Goal: Transaction & Acquisition: Purchase product/service

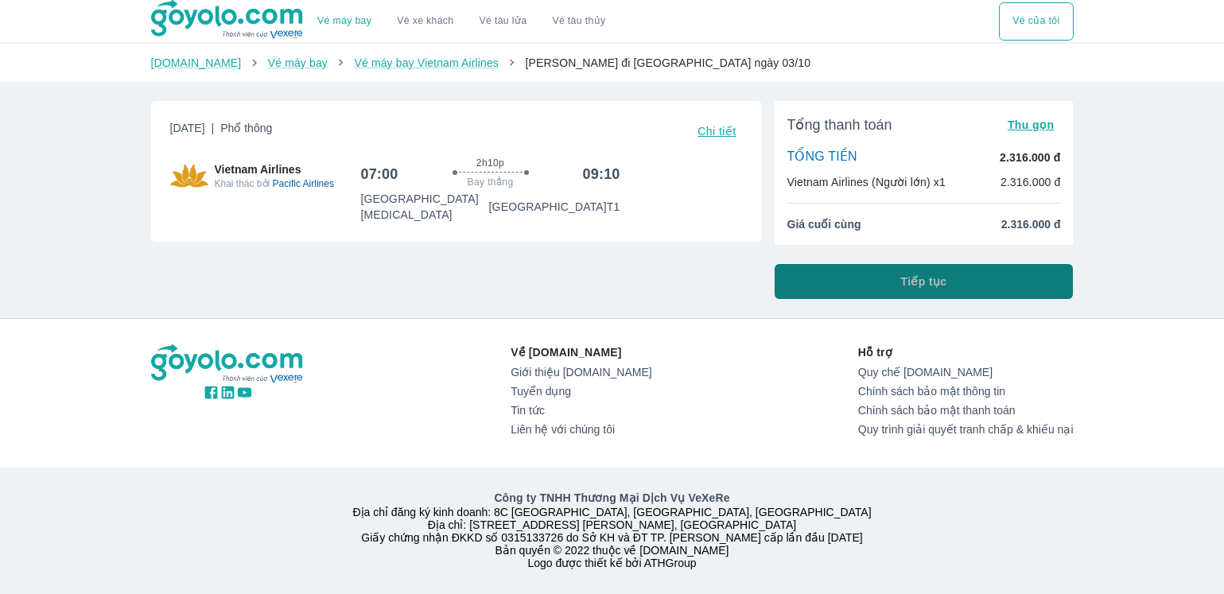
click at [951, 290] on button "Tiếp tục" at bounding box center [923, 281] width 299 height 35
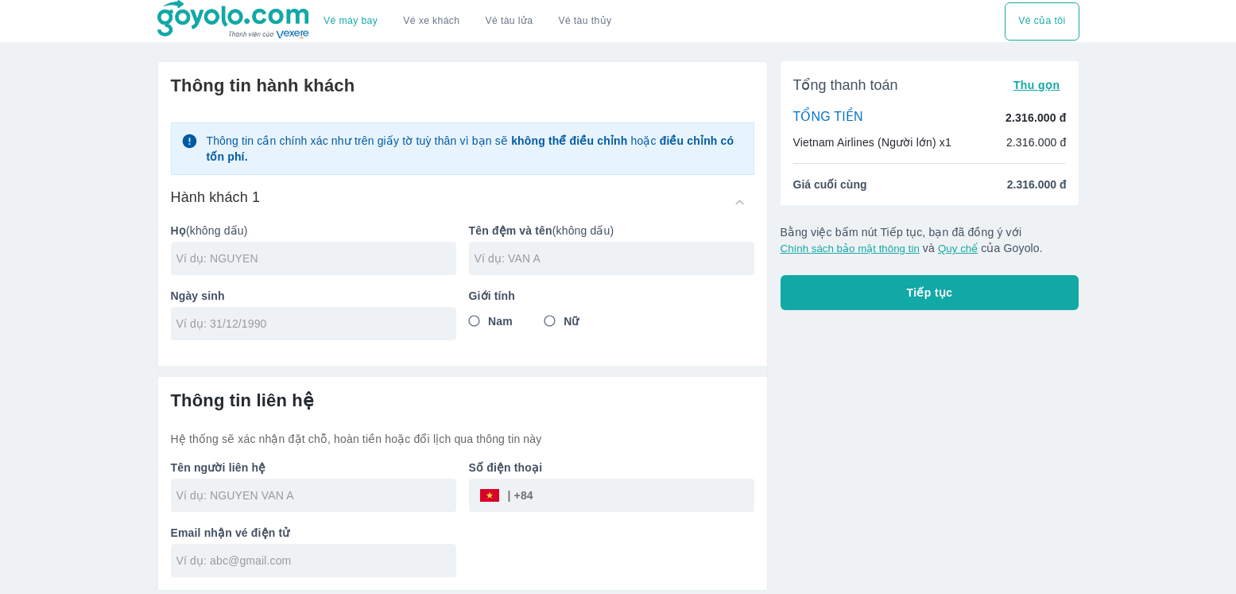
click at [236, 255] on input "text" at bounding box center [317, 258] width 280 height 16
type input "D"
type input "DANG"
click at [497, 260] on input "text" at bounding box center [615, 258] width 280 height 16
type input "VIET HUNG"
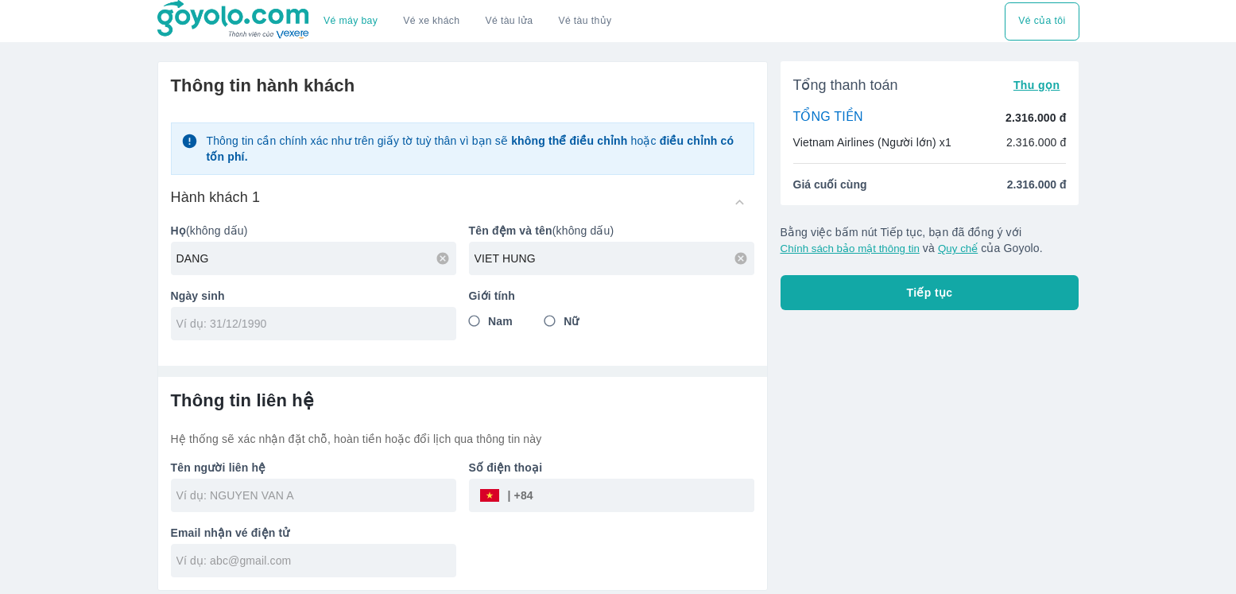
click at [320, 327] on input "tel" at bounding box center [309, 324] width 264 height 16
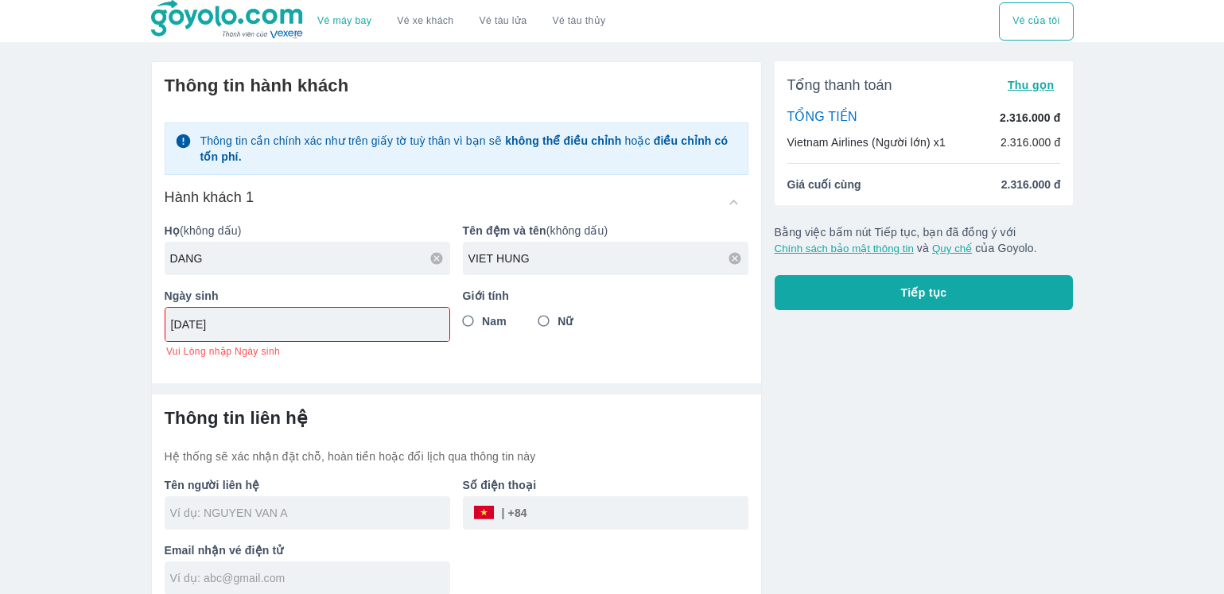
type input "03/01/1974"
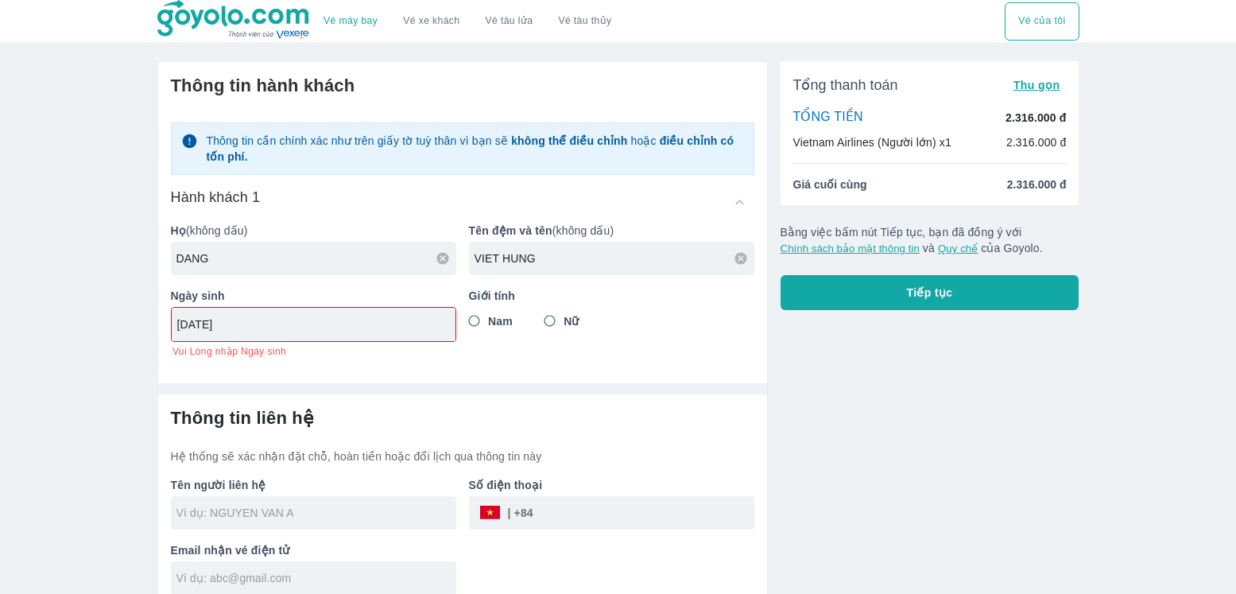
click at [463, 324] on input "Nam" at bounding box center [474, 321] width 29 height 29
radio input "true"
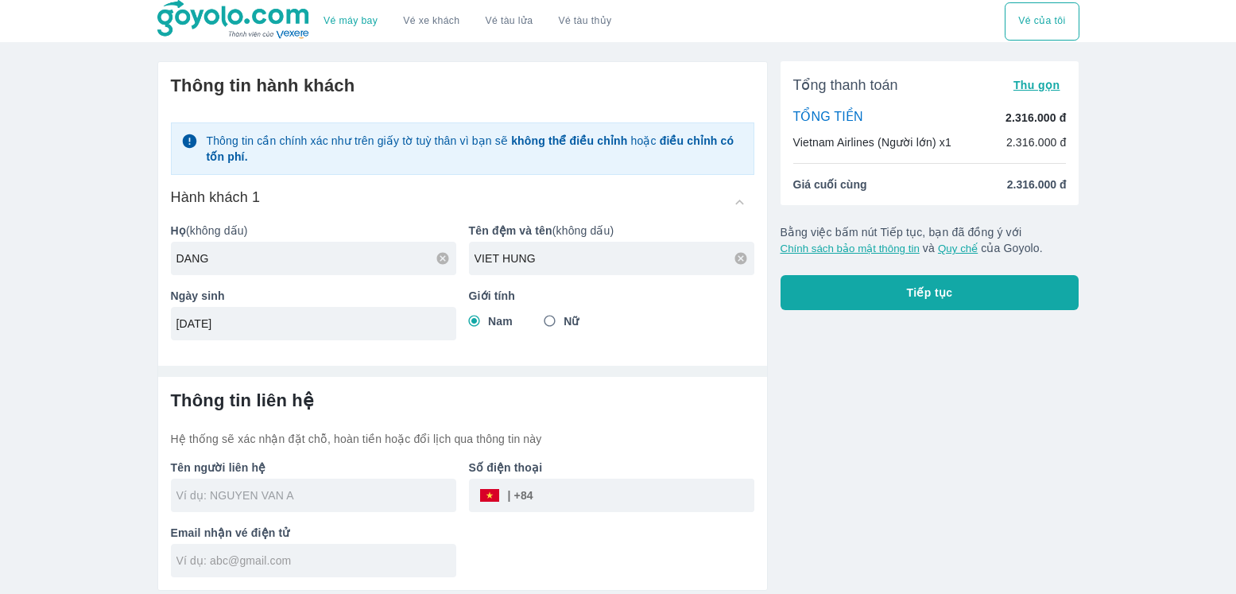
click at [254, 496] on input "text" at bounding box center [317, 495] width 280 height 16
type input "DANG VIET HUNG"
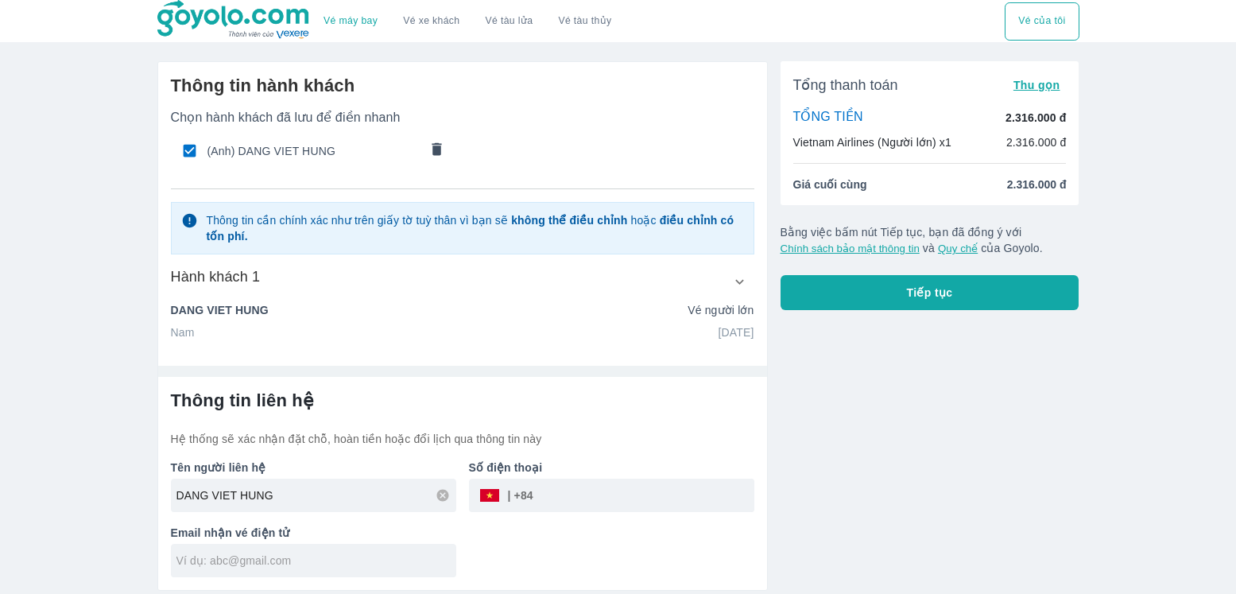
click at [609, 504] on input "tel" at bounding box center [644, 495] width 221 height 38
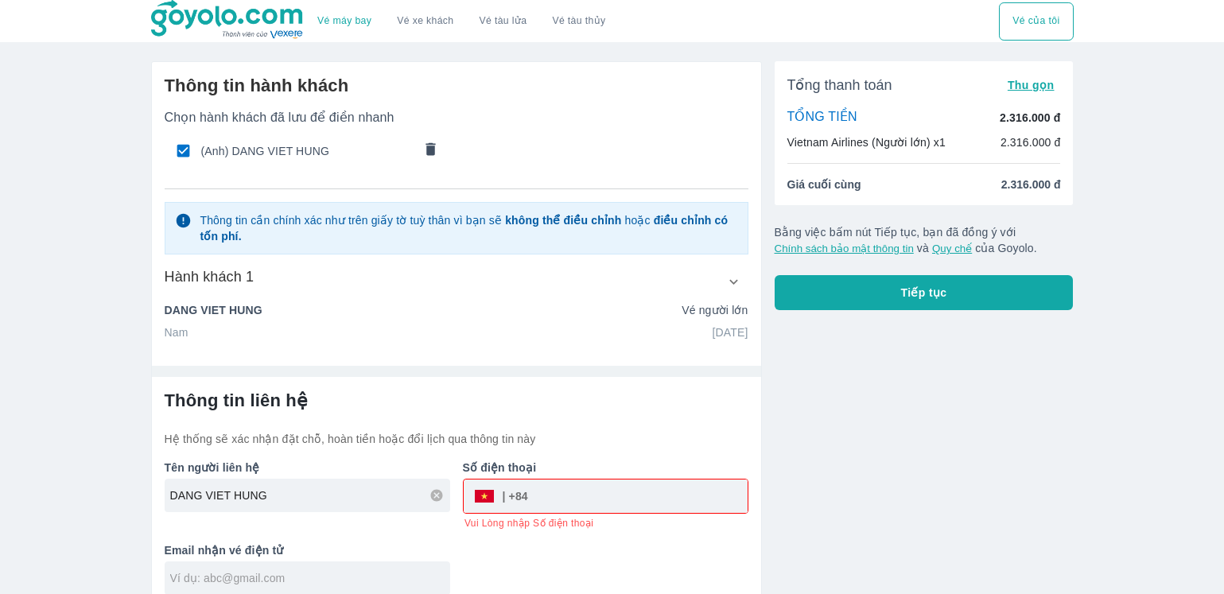
click at [637, 491] on input "tel" at bounding box center [637, 496] width 219 height 38
type input "0"
click at [537, 497] on input "913020906" at bounding box center [637, 496] width 219 height 38
type input "0913020906"
click at [645, 554] on div "Tên người liên hệ DANG VIET HUNG Số điện thoại ​ 0913020906 Vui Lòng nhập Số đi…" at bounding box center [450, 521] width 596 height 148
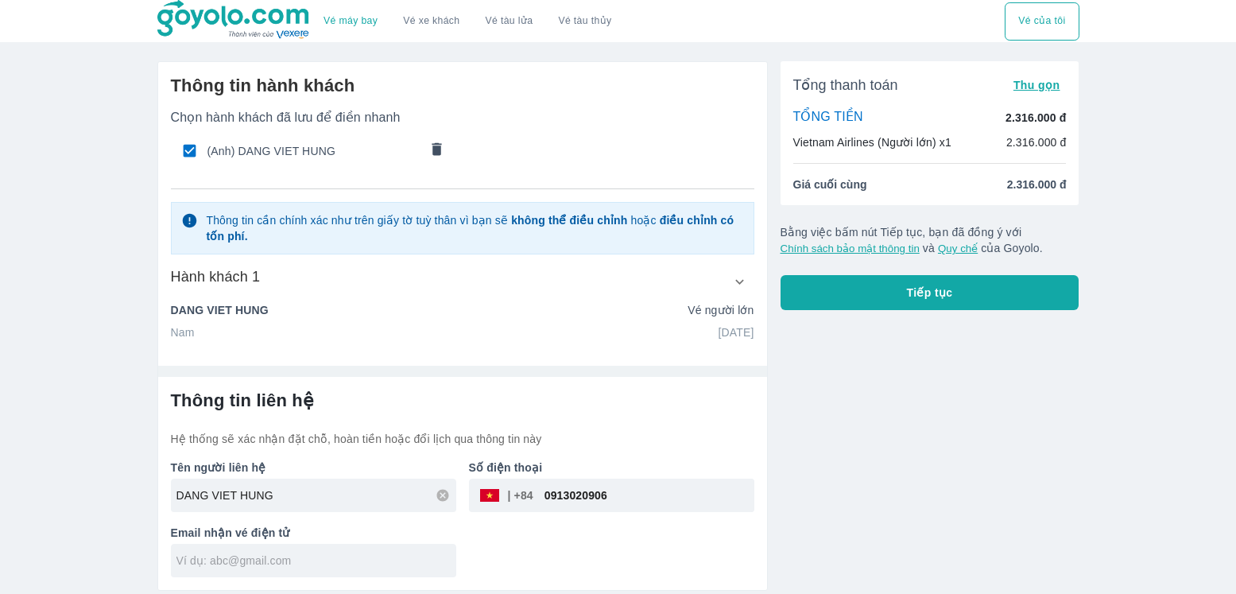
click at [341, 566] on input "text" at bounding box center [317, 561] width 280 height 16
type input "loanct@bioscope.vn"
click at [961, 298] on button "Tiếp tục" at bounding box center [930, 292] width 299 height 35
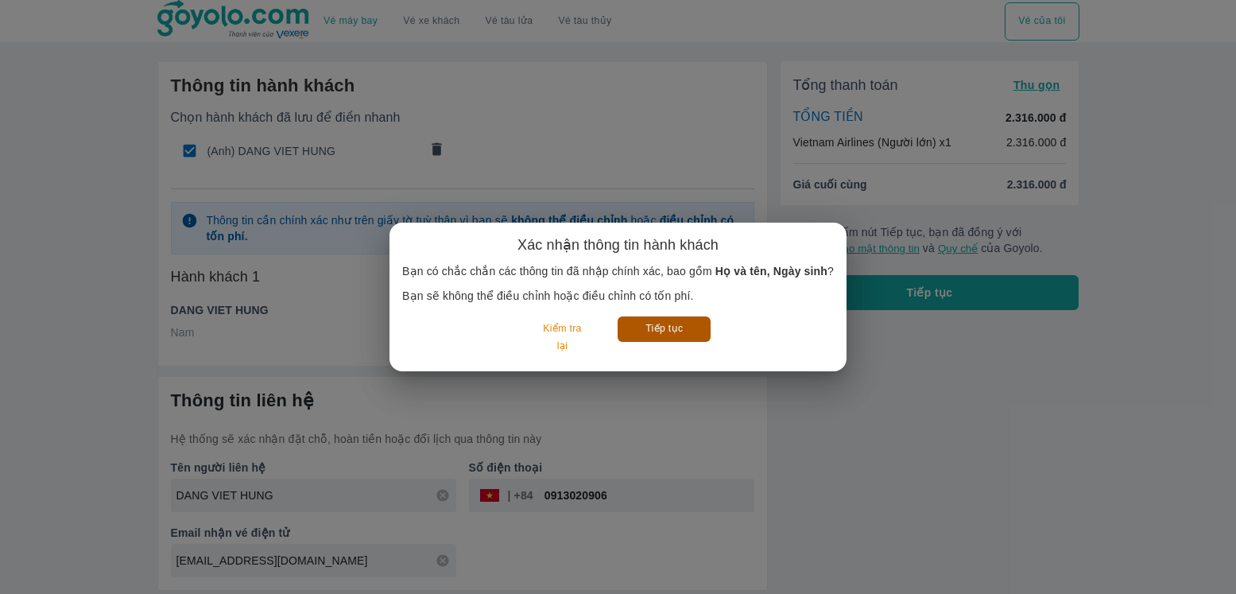
click at [674, 341] on button "Tiếp tục" at bounding box center [664, 328] width 93 height 25
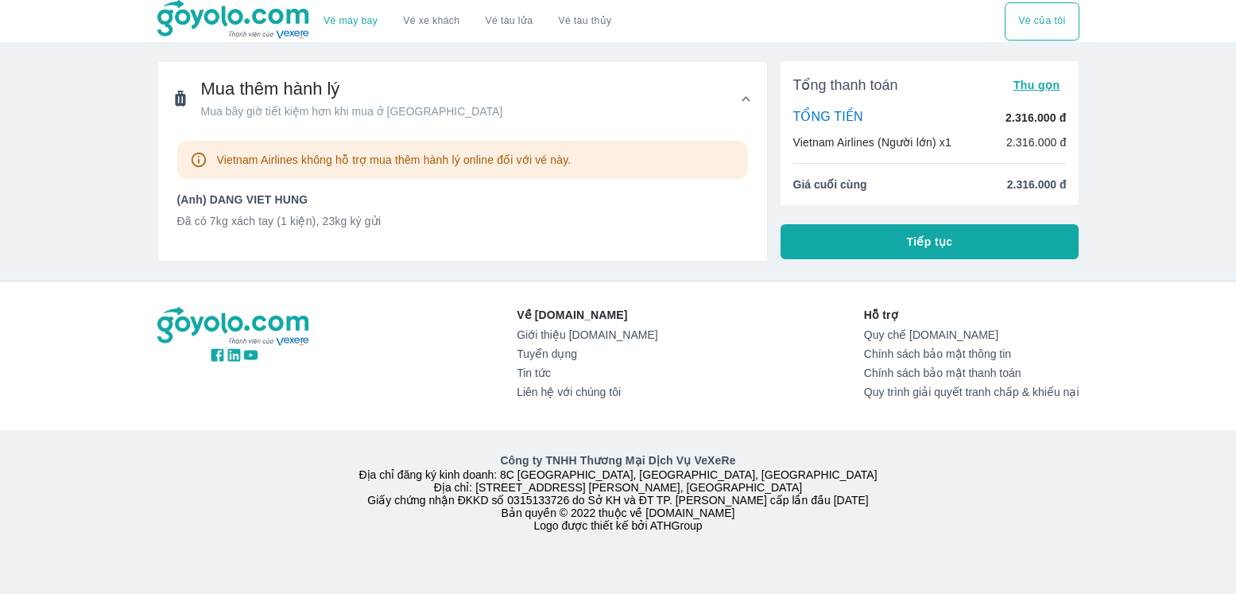
click at [911, 243] on span "Tiếp tục" at bounding box center [930, 242] width 46 height 16
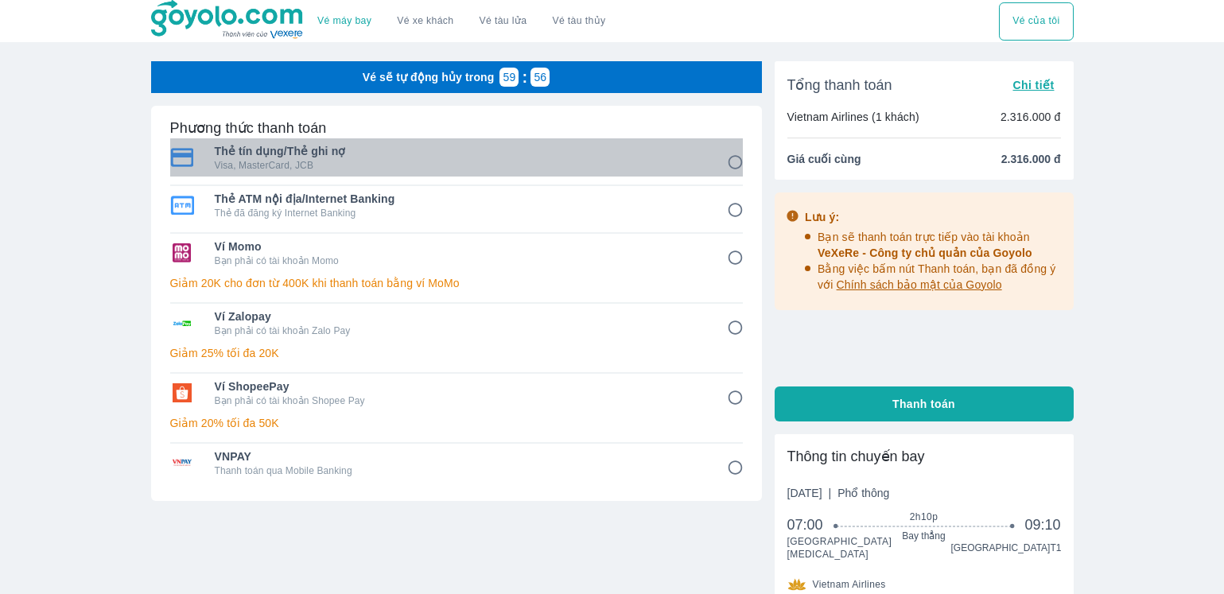
click at [382, 155] on span "Thẻ tín dụng/Thẻ ghi nợ" at bounding box center [460, 151] width 490 height 16
radio input "true"
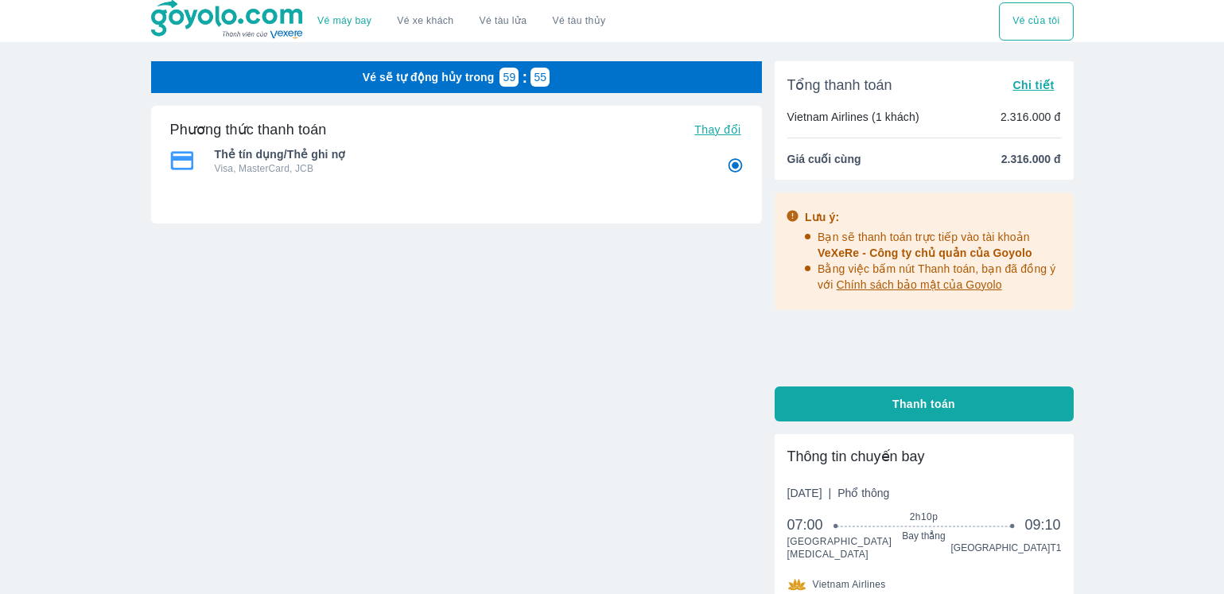
click at [382, 155] on span "Thẻ tín dụng/Thẻ ghi nợ" at bounding box center [460, 154] width 490 height 16
click at [947, 400] on span "Thanh toán" at bounding box center [923, 404] width 63 height 16
radio input "false"
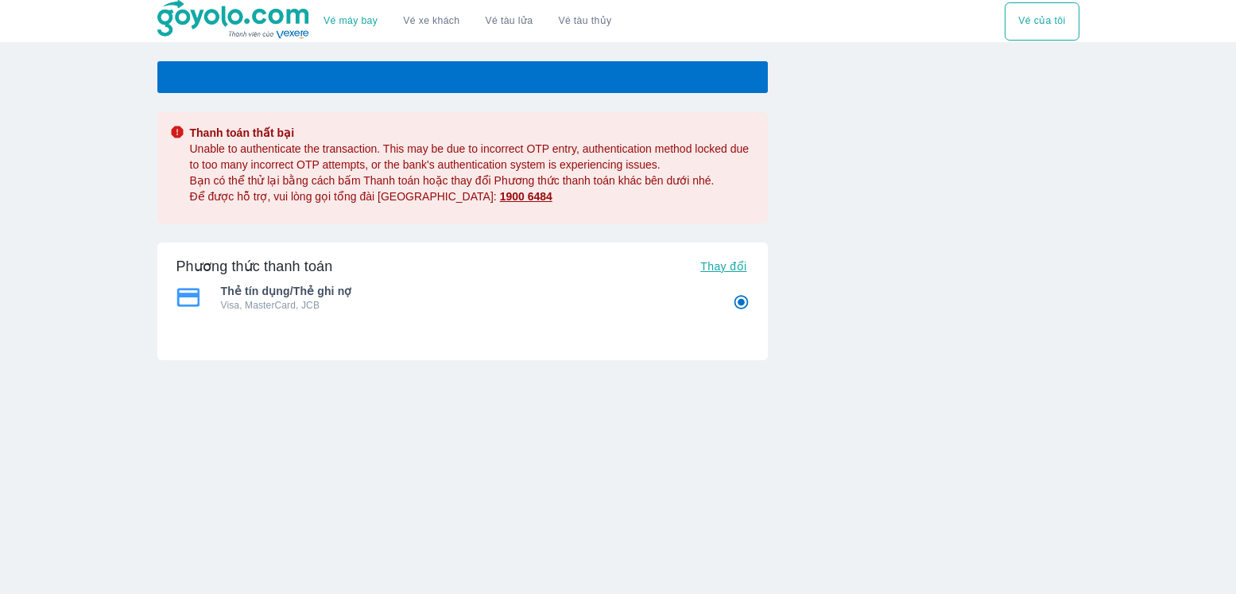
radio input "false"
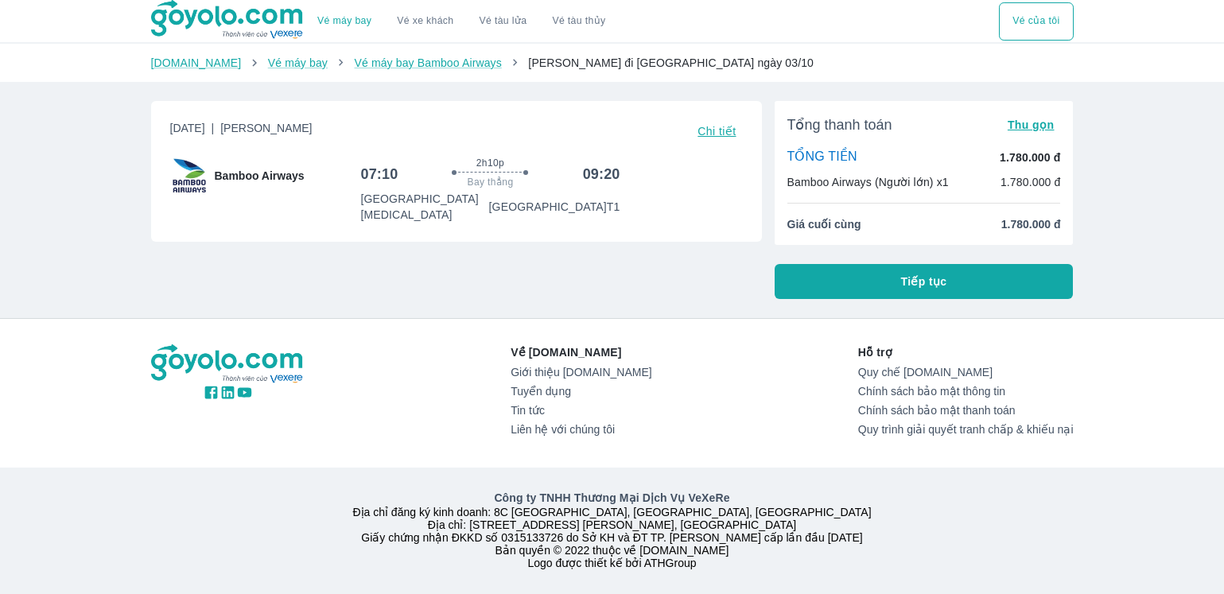
click at [912, 278] on span "Tiếp tục" at bounding box center [924, 282] width 46 height 16
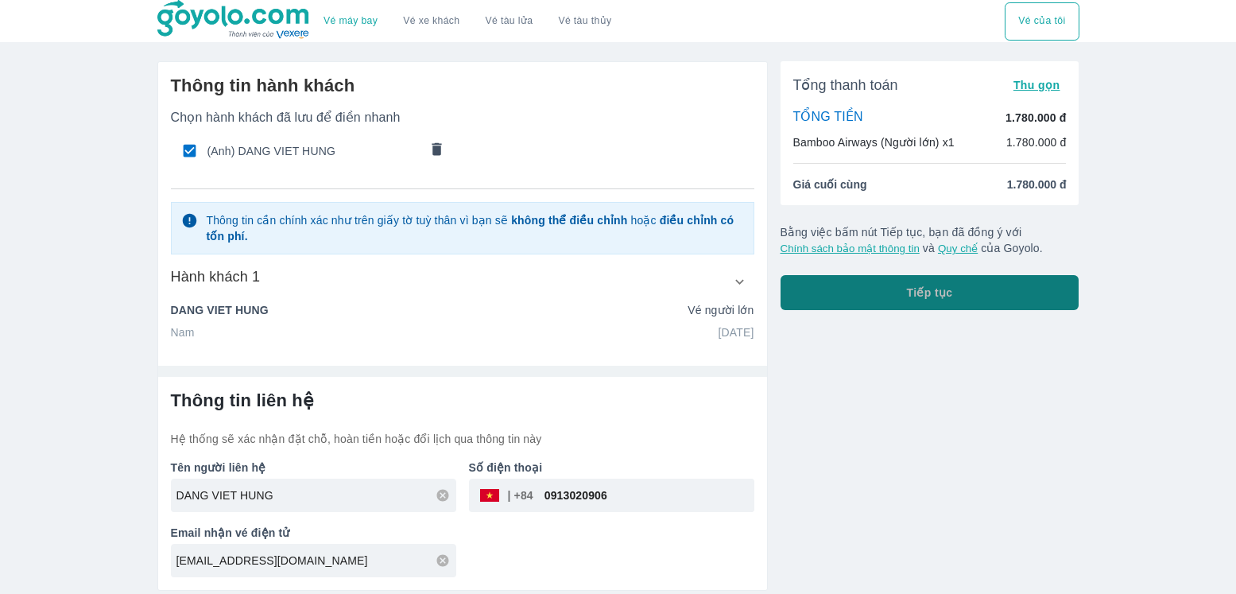
click at [1011, 298] on button "Tiếp tục" at bounding box center [930, 292] width 299 height 35
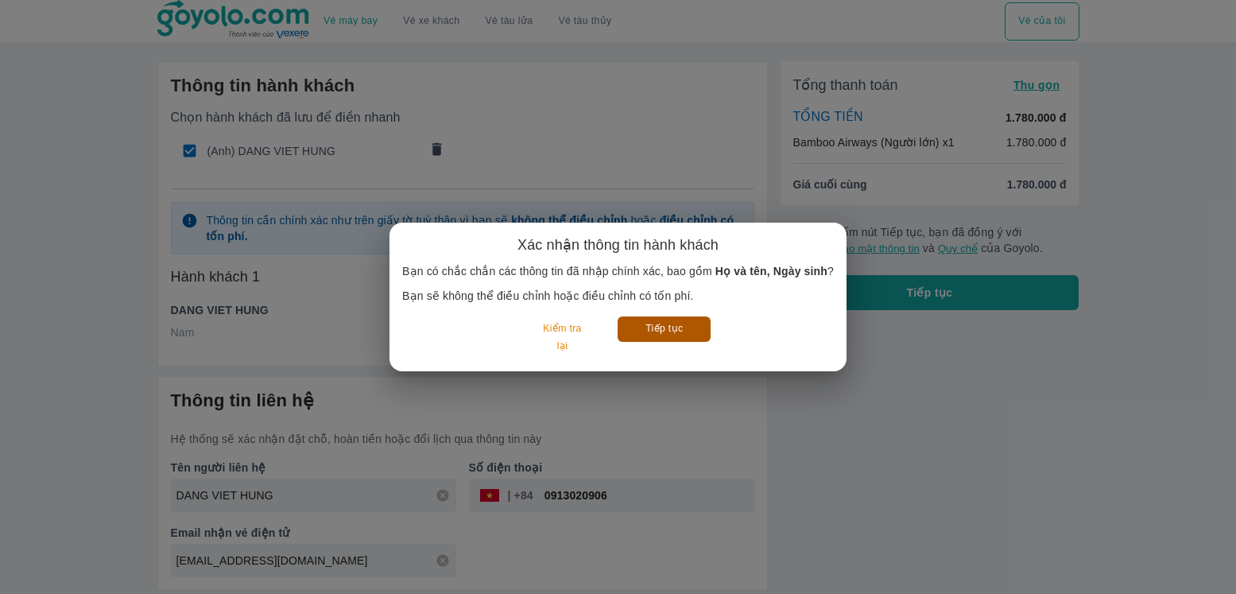
click at [682, 340] on button "Tiếp tục" at bounding box center [664, 328] width 93 height 25
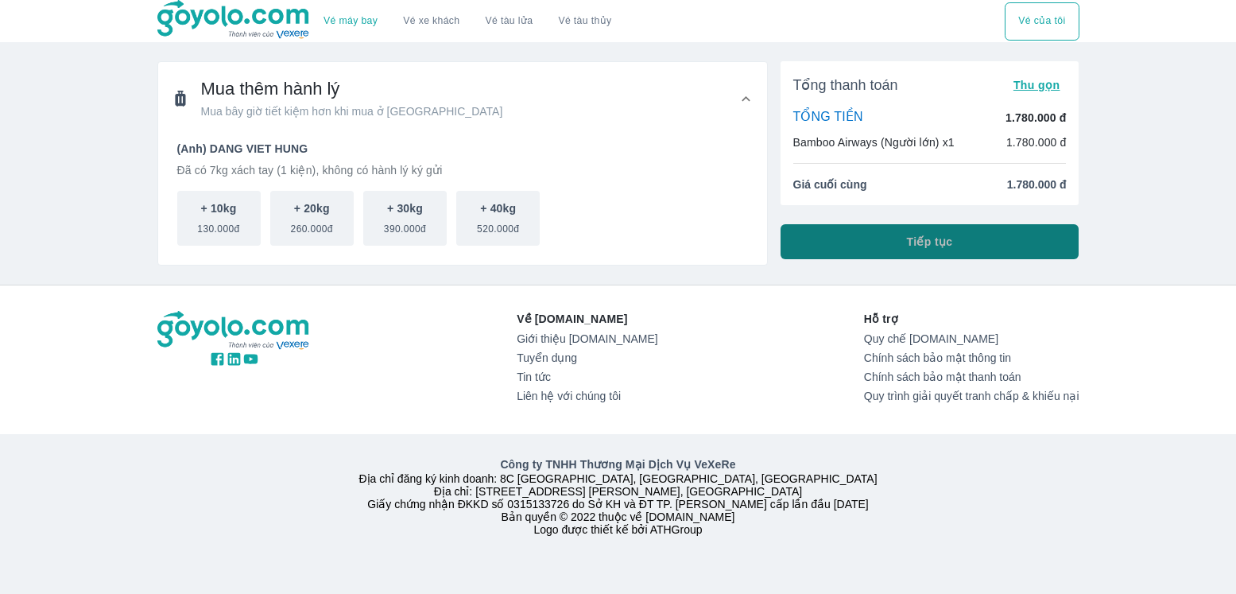
click at [996, 233] on button "Tiếp tục" at bounding box center [930, 241] width 299 height 35
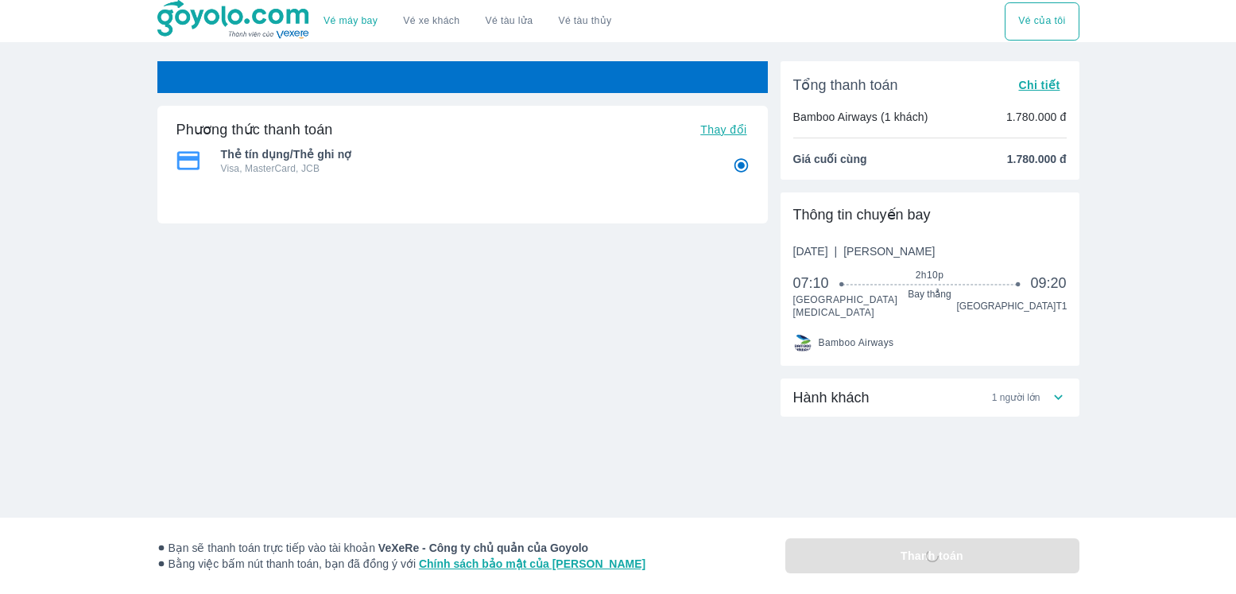
radio input "false"
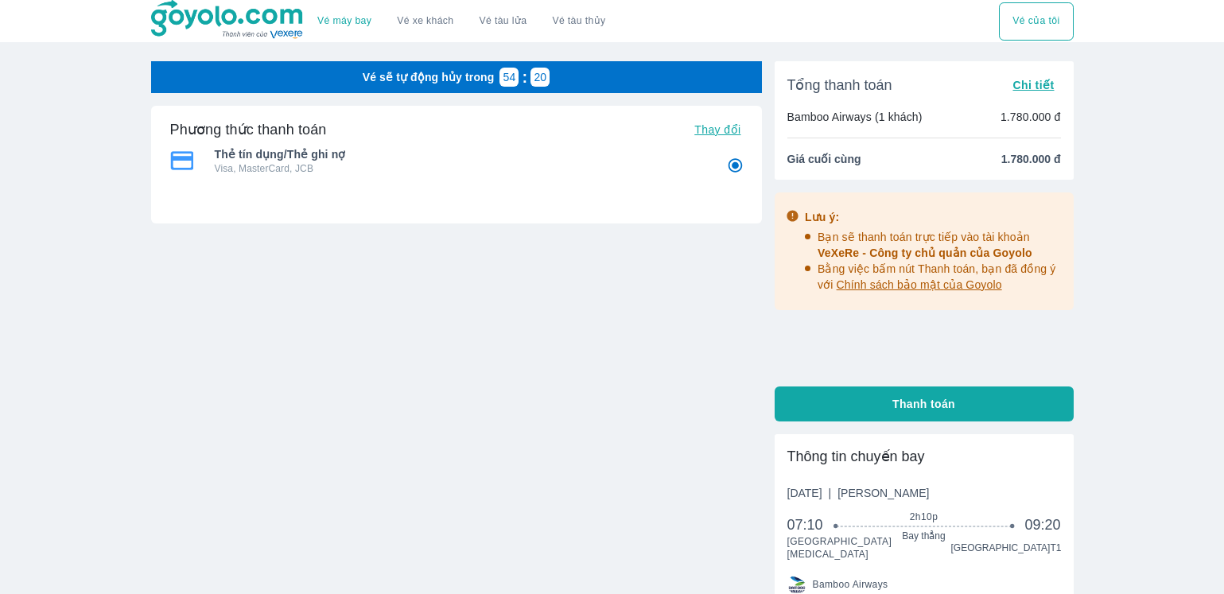
scroll to position [193, 0]
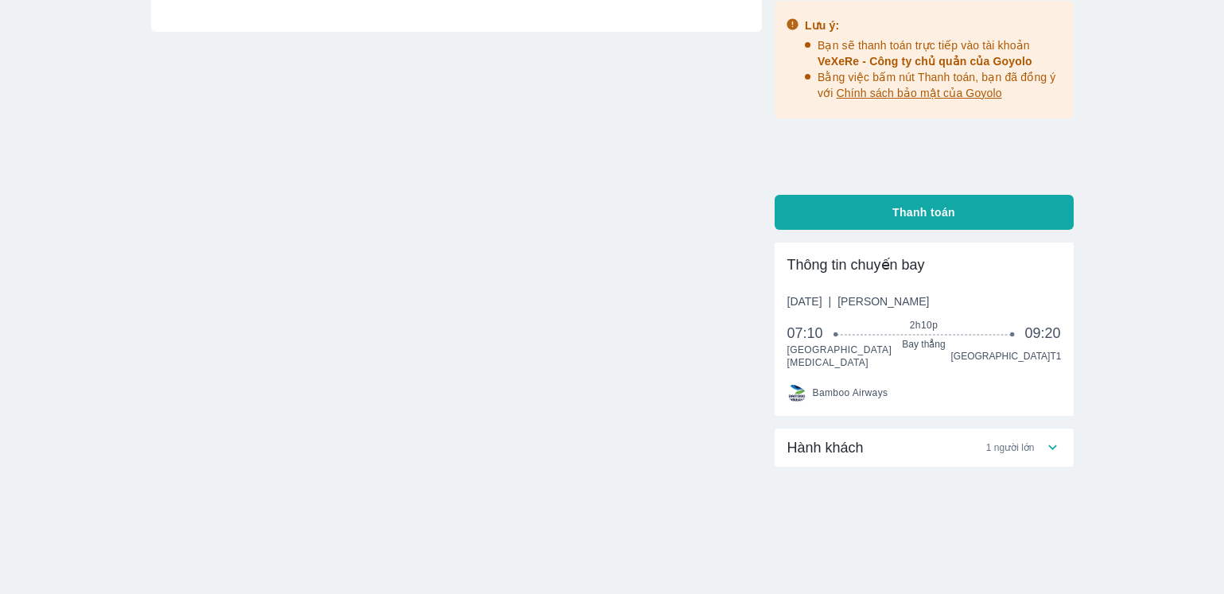
click at [982, 210] on button "Thanh toán" at bounding box center [923, 212] width 299 height 35
radio input "false"
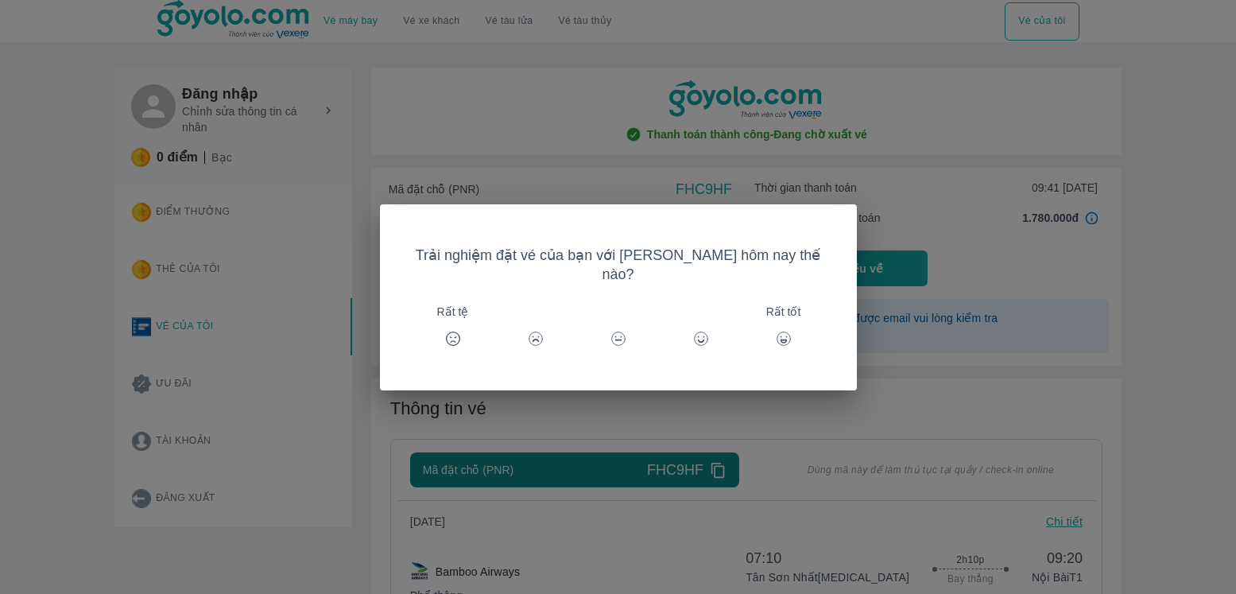
click at [697, 331] on icon at bounding box center [701, 339] width 16 height 16
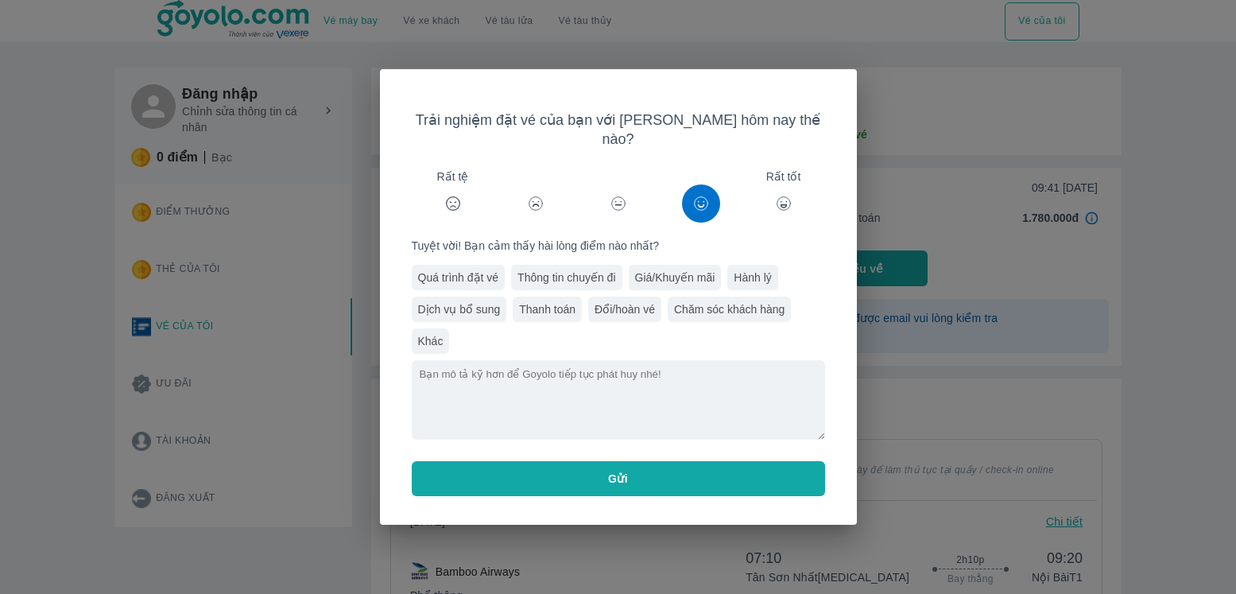
click at [658, 468] on button "Gửi" at bounding box center [618, 478] width 413 height 35
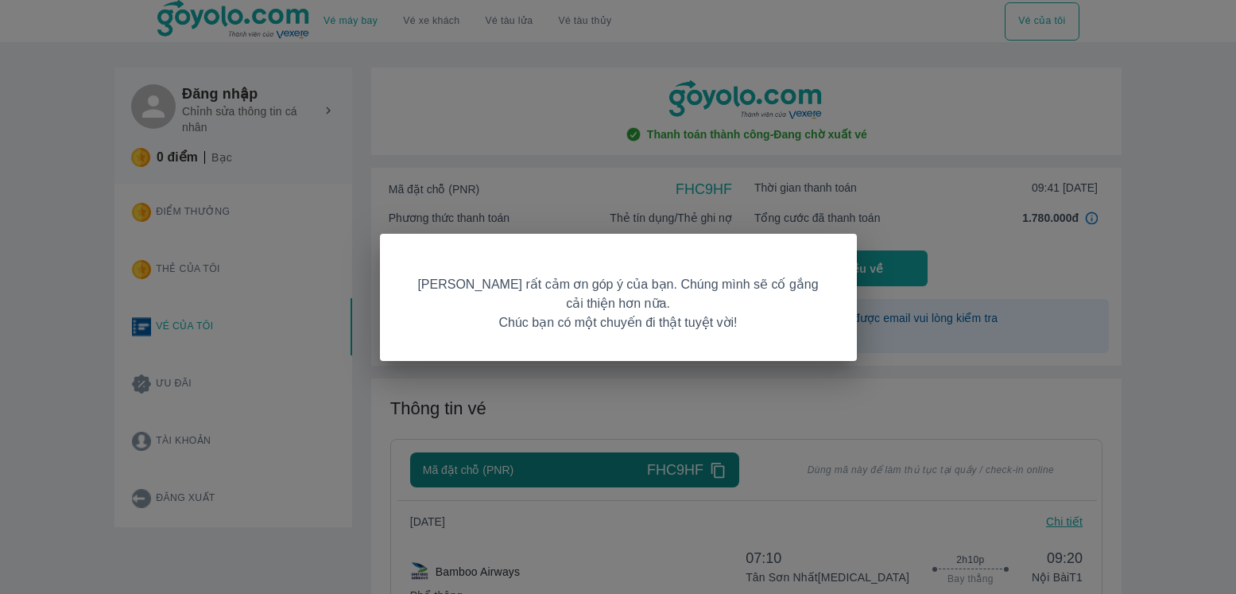
click at [753, 411] on div "[PERSON_NAME] rất cảm ơn góp ý của bạn. Chúng mình sẽ cố gắng cải thiện hơn nữa…" at bounding box center [618, 297] width 1236 height 594
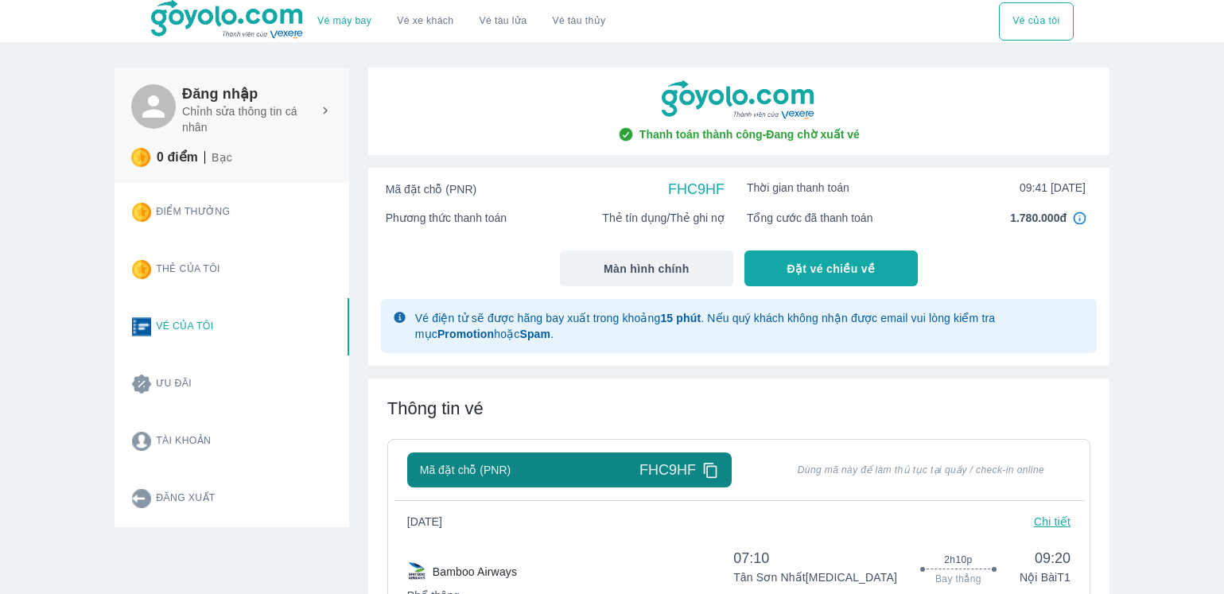
click at [1046, 23] on button "Vé của tôi" at bounding box center [1036, 21] width 74 height 38
click at [1026, 18] on button "Vé của tôi" at bounding box center [1036, 21] width 74 height 38
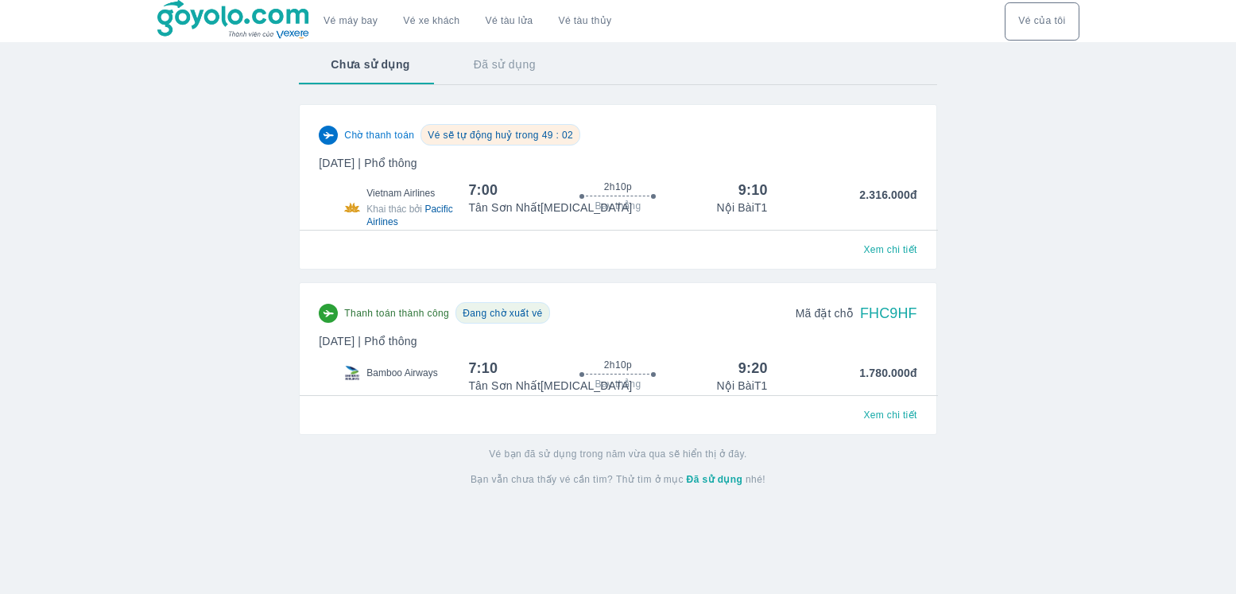
click at [894, 250] on span "Xem chi tiết" at bounding box center [890, 249] width 53 height 13
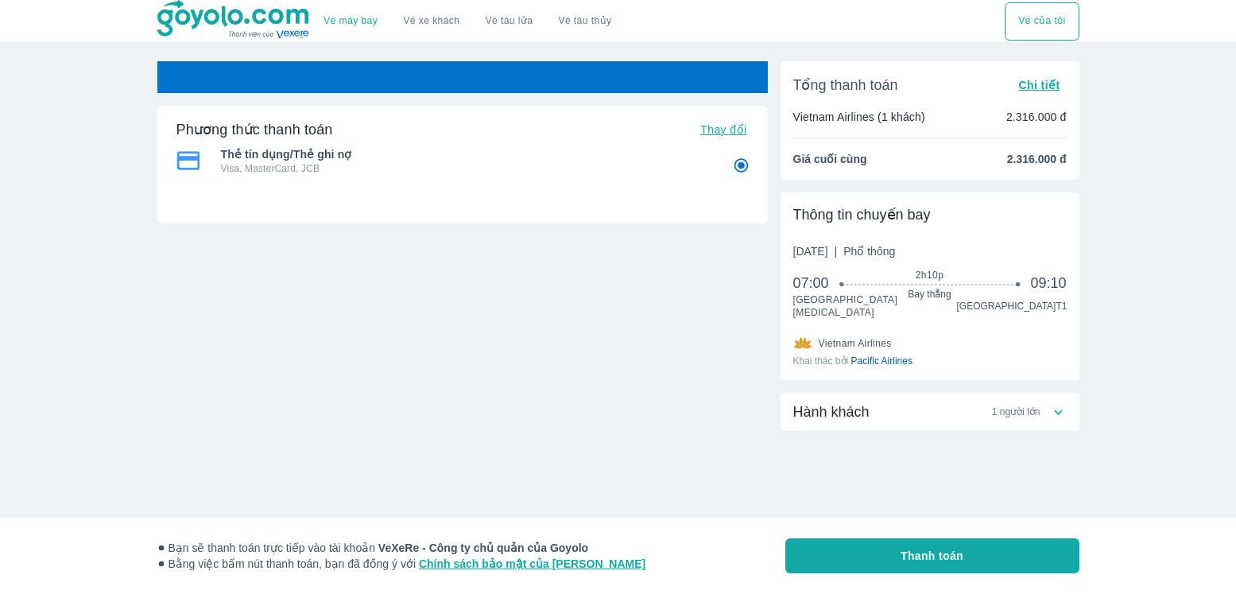
radio input "false"
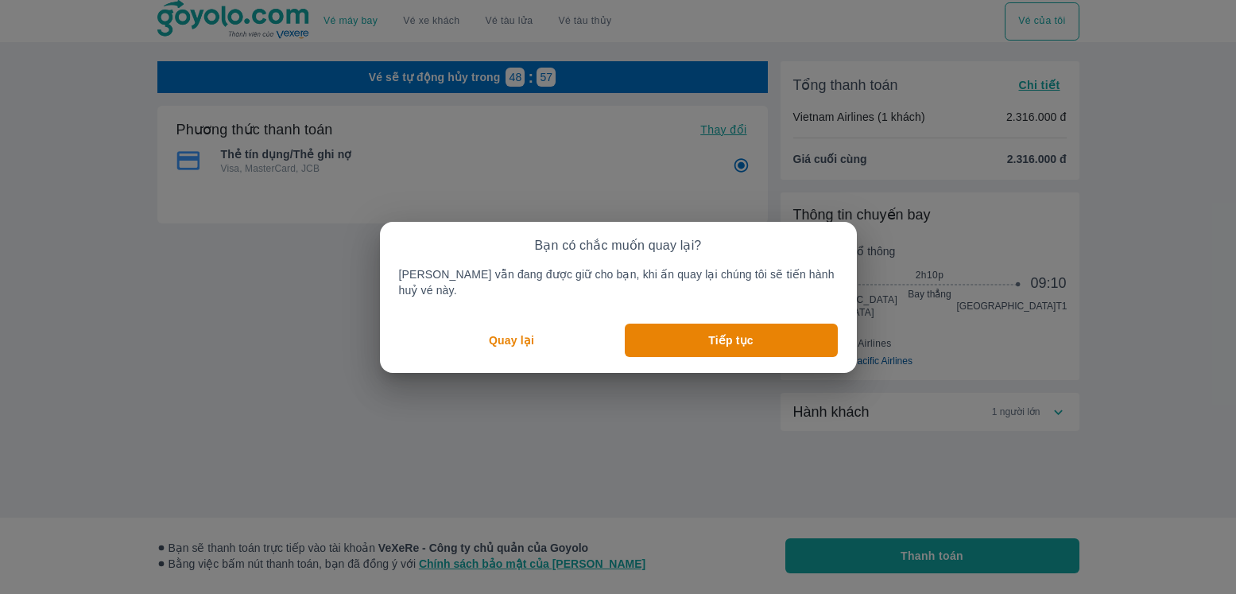
click at [534, 336] on p "Quay lại" at bounding box center [511, 340] width 45 height 16
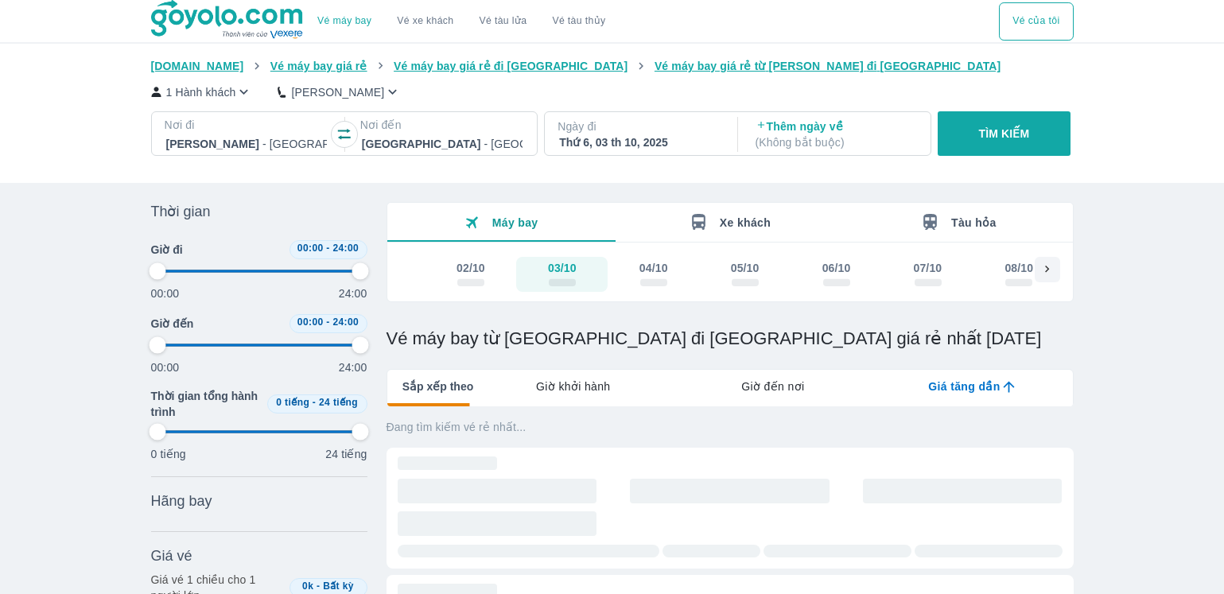
type input "97.9166666666667"
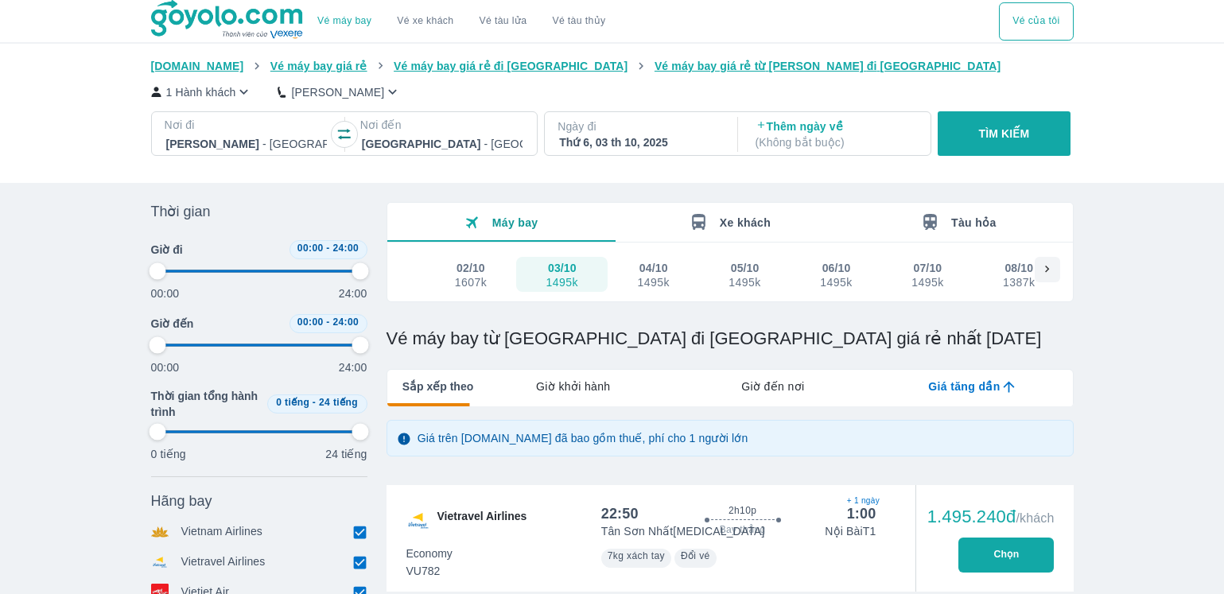
type input "97.9166666666667"
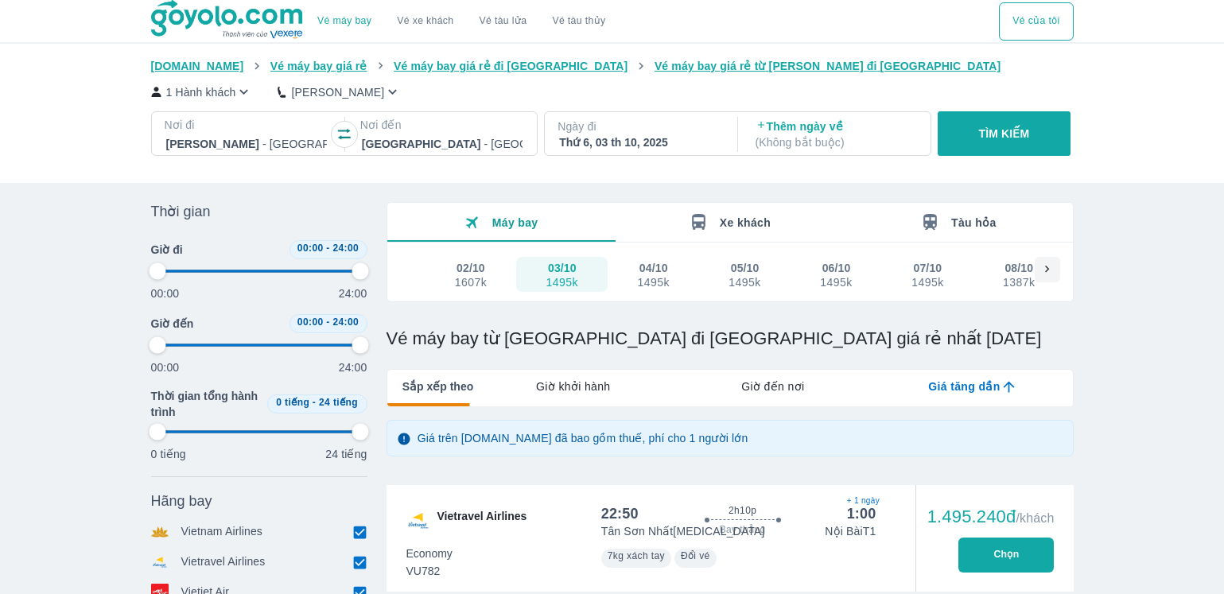
type input "97.9166666666667"
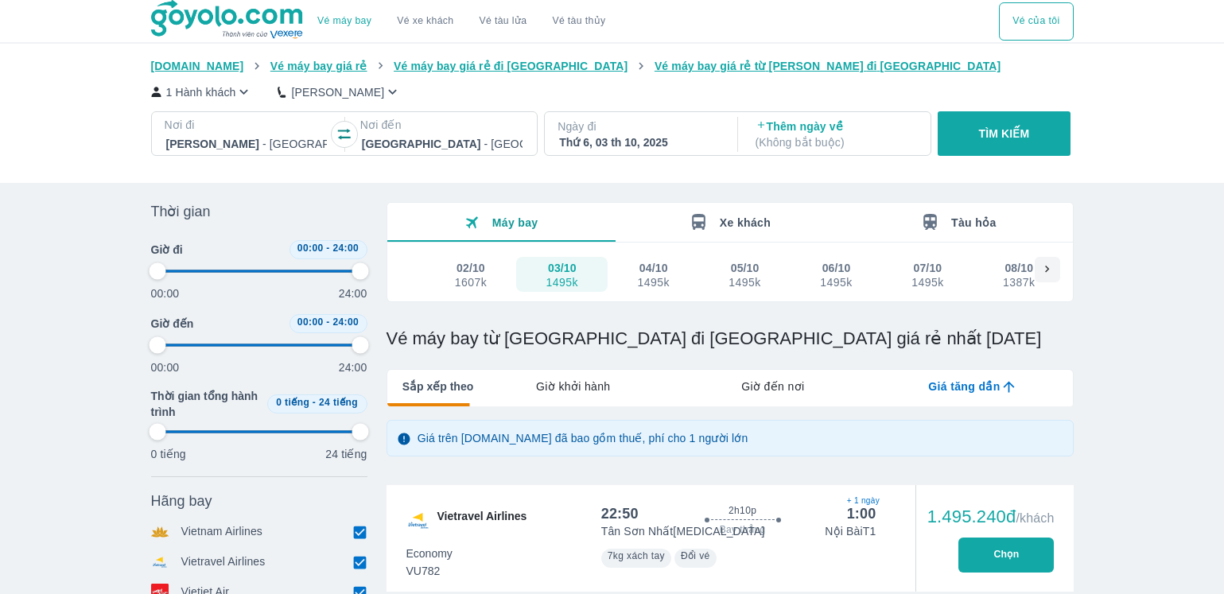
type input "97.9166666666667"
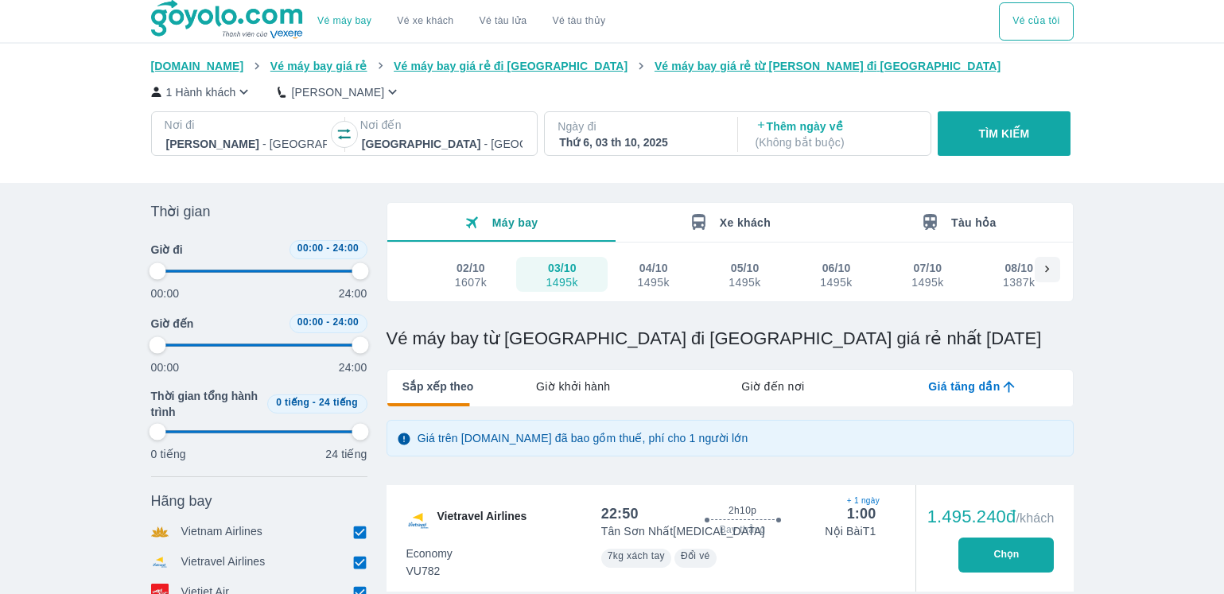
type input "97.9166666666667"
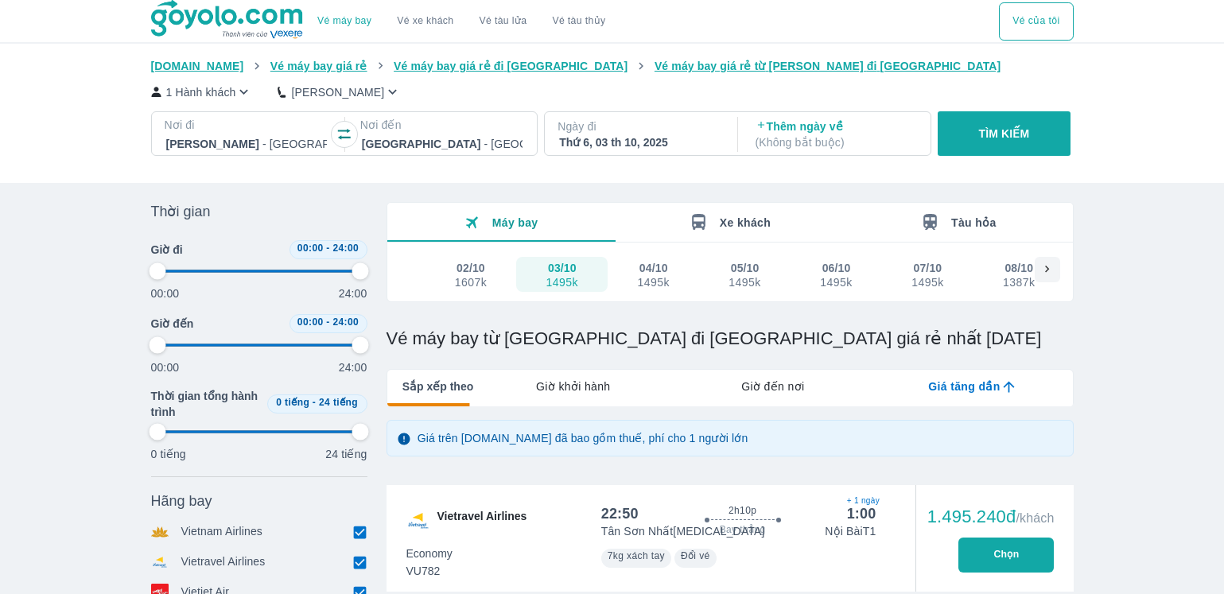
type input "97.9166666666667"
